Goal: Task Accomplishment & Management: Manage account settings

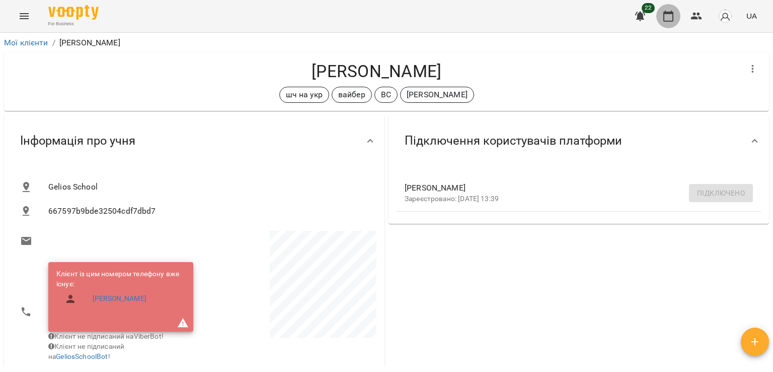
click at [678, 16] on button "button" at bounding box center [668, 16] width 24 height 24
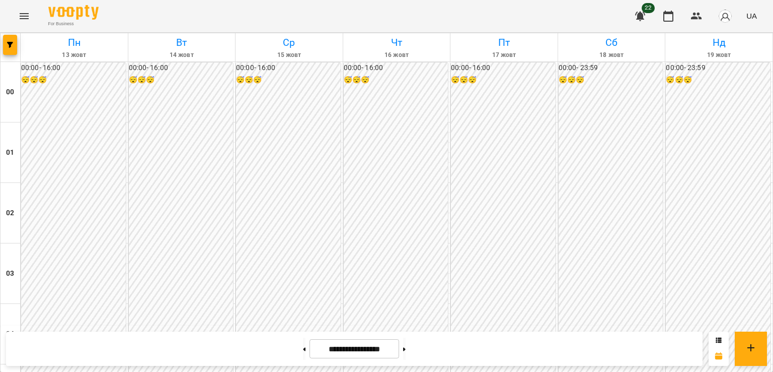
scroll to position [1007, 0]
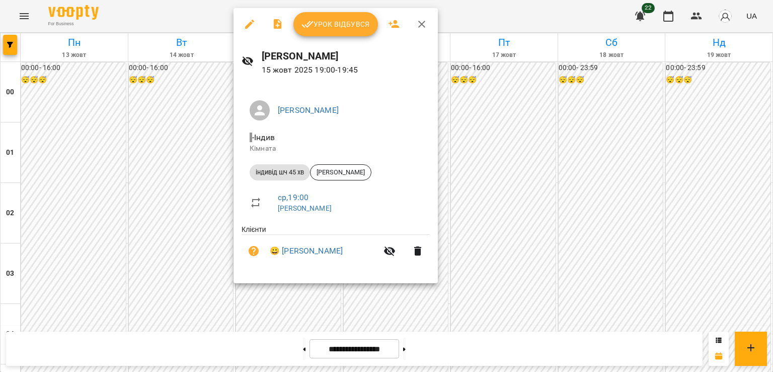
click at [322, 19] on span "Урок відбувся" at bounding box center [336, 24] width 68 height 12
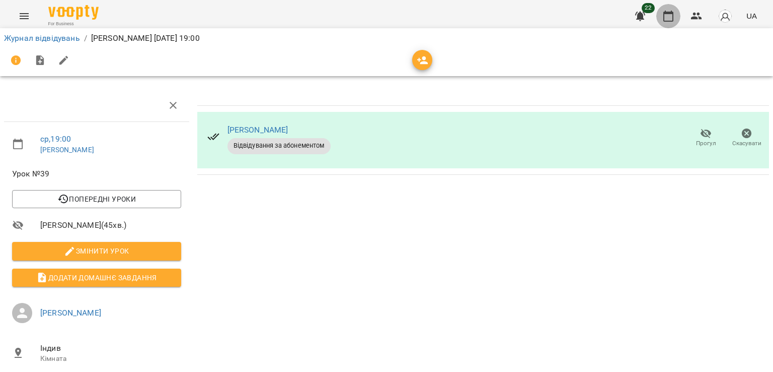
click at [672, 18] on icon "button" at bounding box center [668, 16] width 12 height 12
